Goal: Communication & Community: Answer question/provide support

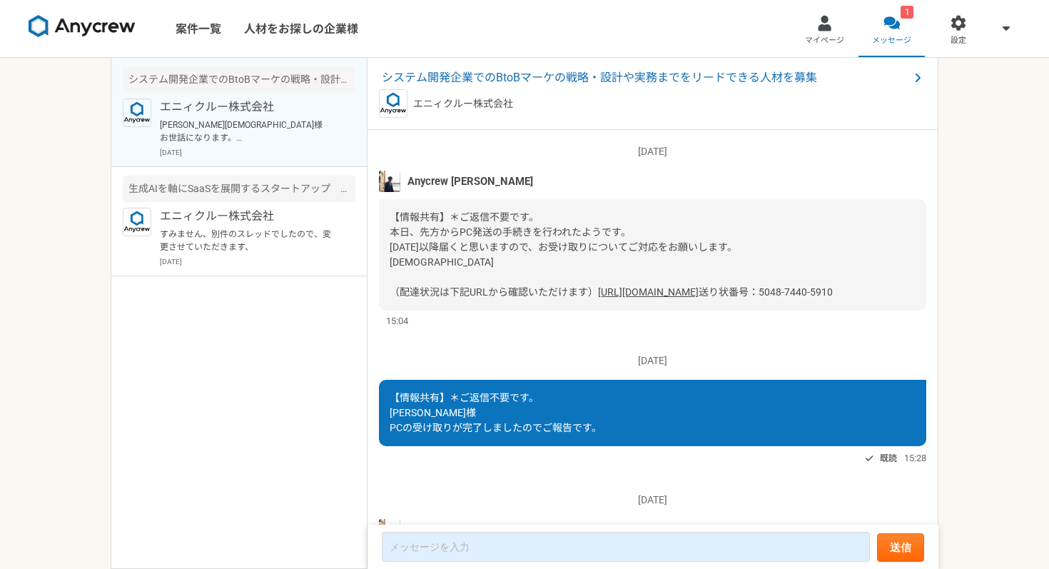
scroll to position [1733, 0]
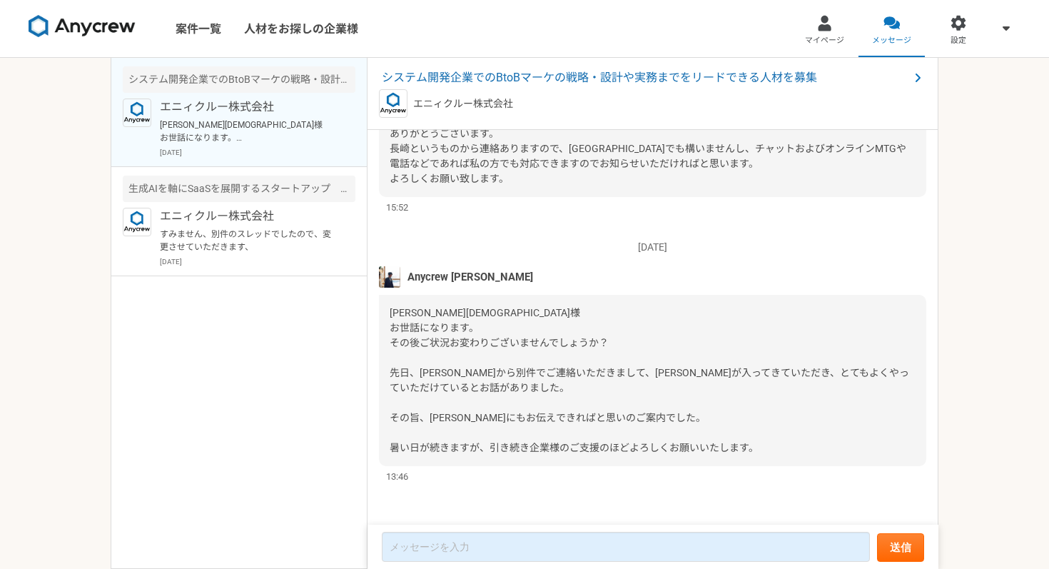
click at [543, 384] on div "[PERSON_NAME][DEMOGRAPHIC_DATA]様 お世話になります。 その後ご状況お変わりございませんでしょうか？ 先日、[PERSON_NA…" at bounding box center [652, 380] width 547 height 171
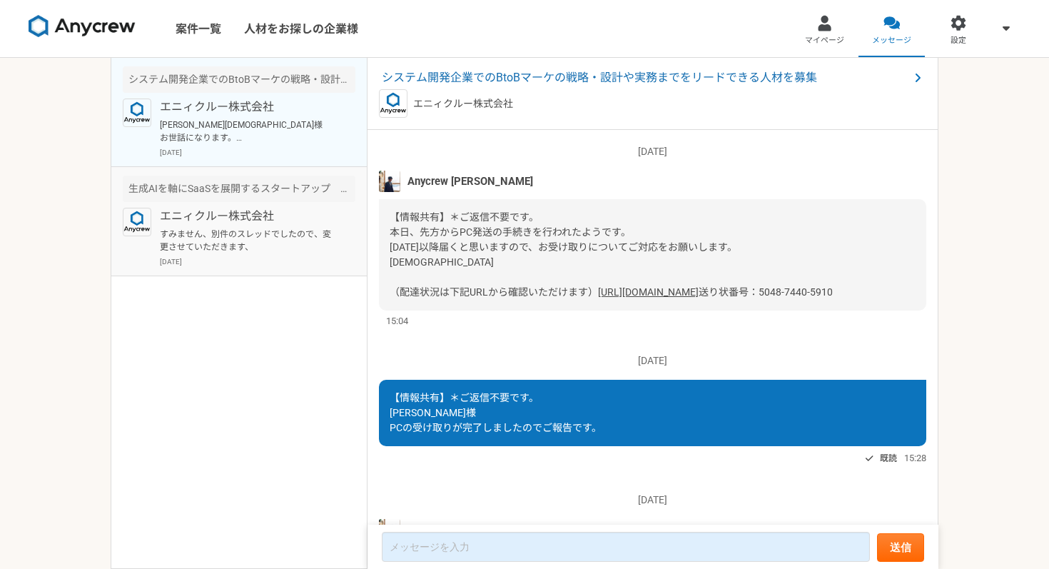
scroll to position [1733, 0]
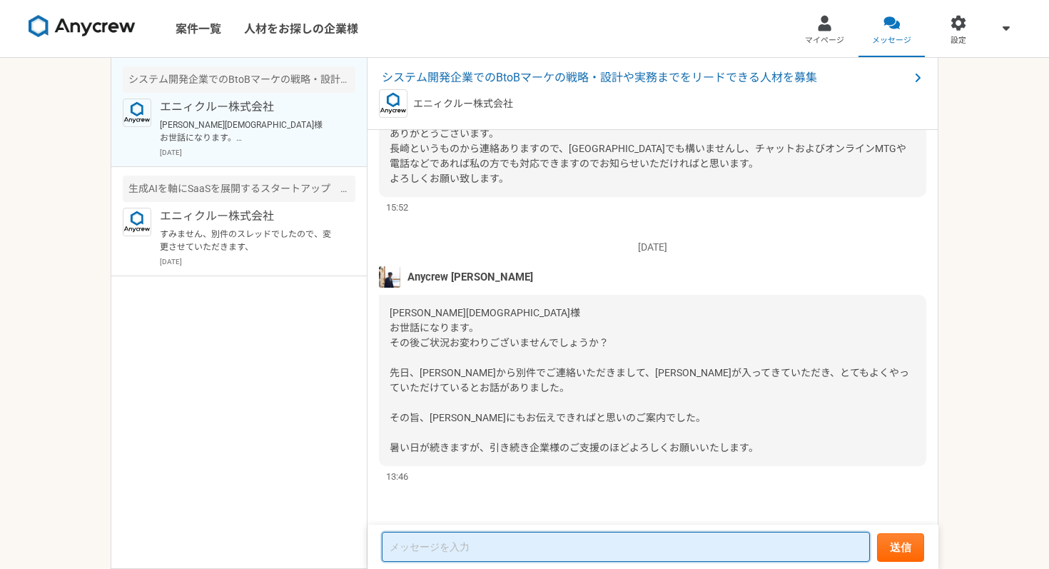
click at [471, 539] on textarea at bounding box center [626, 547] width 488 height 30
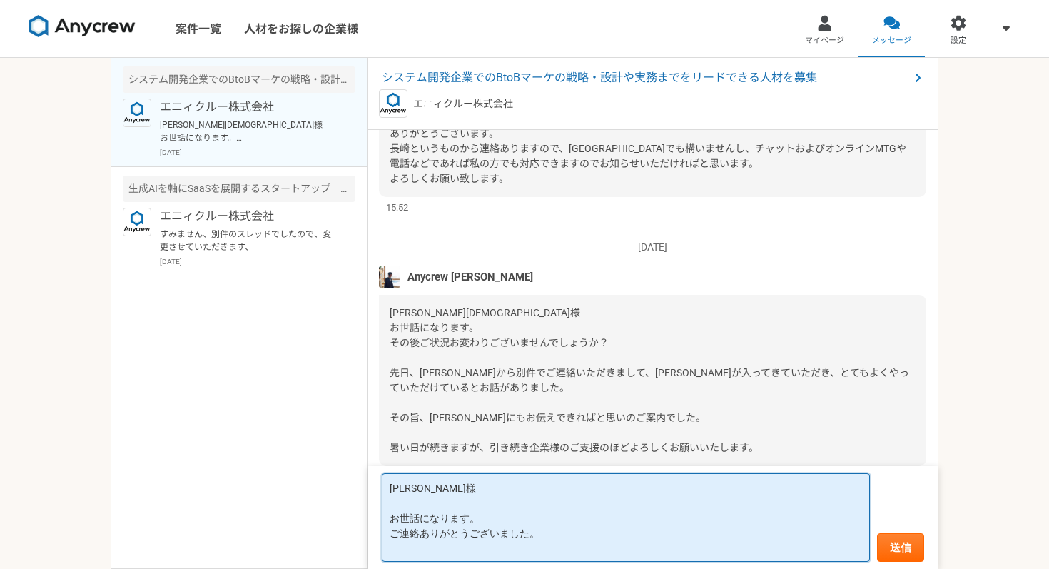
scroll to position [1, 0]
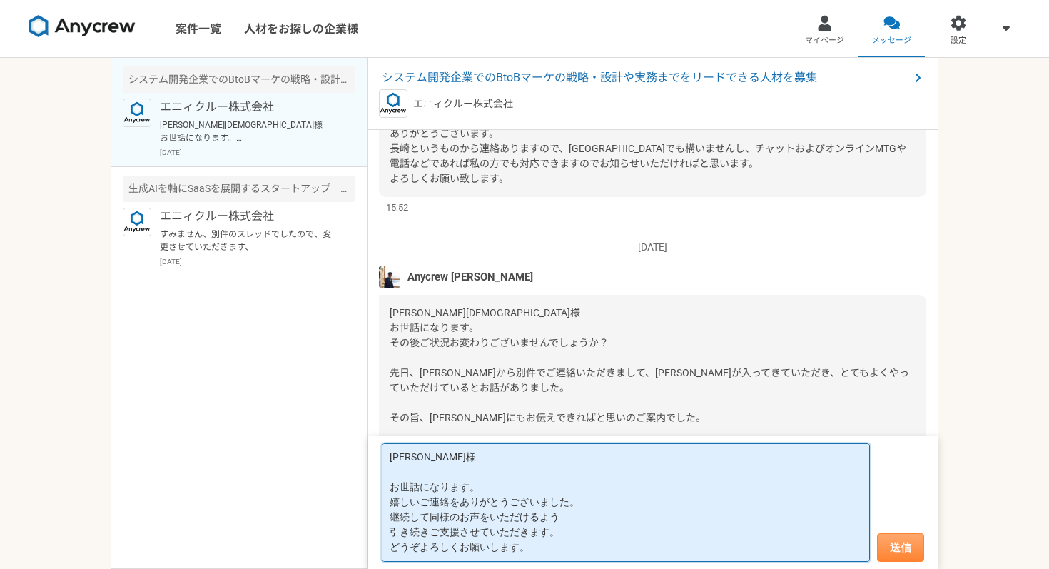
type textarea "[PERSON_NAME]様 お世話になります。 嬉しいご連絡をありがとうございました。 継続して同様のお声をいただけるよう 引き続きご支援させていただきます…"
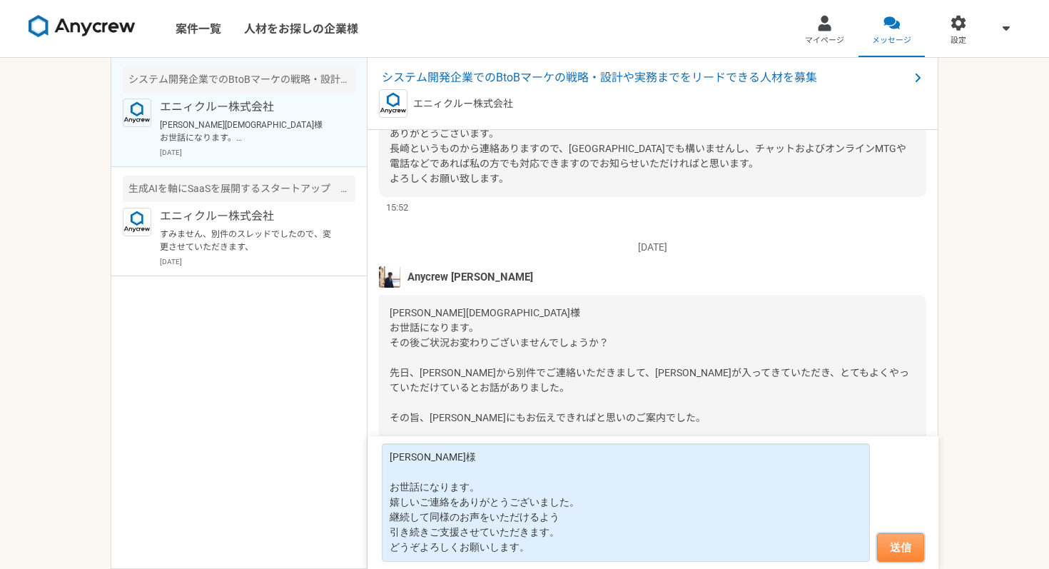
click at [886, 545] on button "送信" at bounding box center [900, 547] width 47 height 29
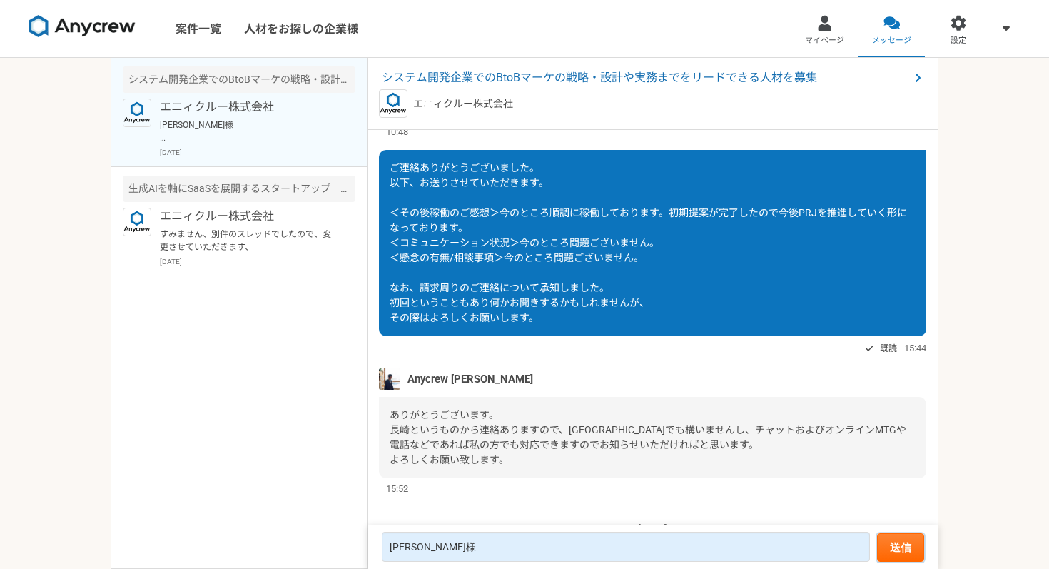
scroll to position [1111, 0]
